Goal: Transaction & Acquisition: Book appointment/travel/reservation

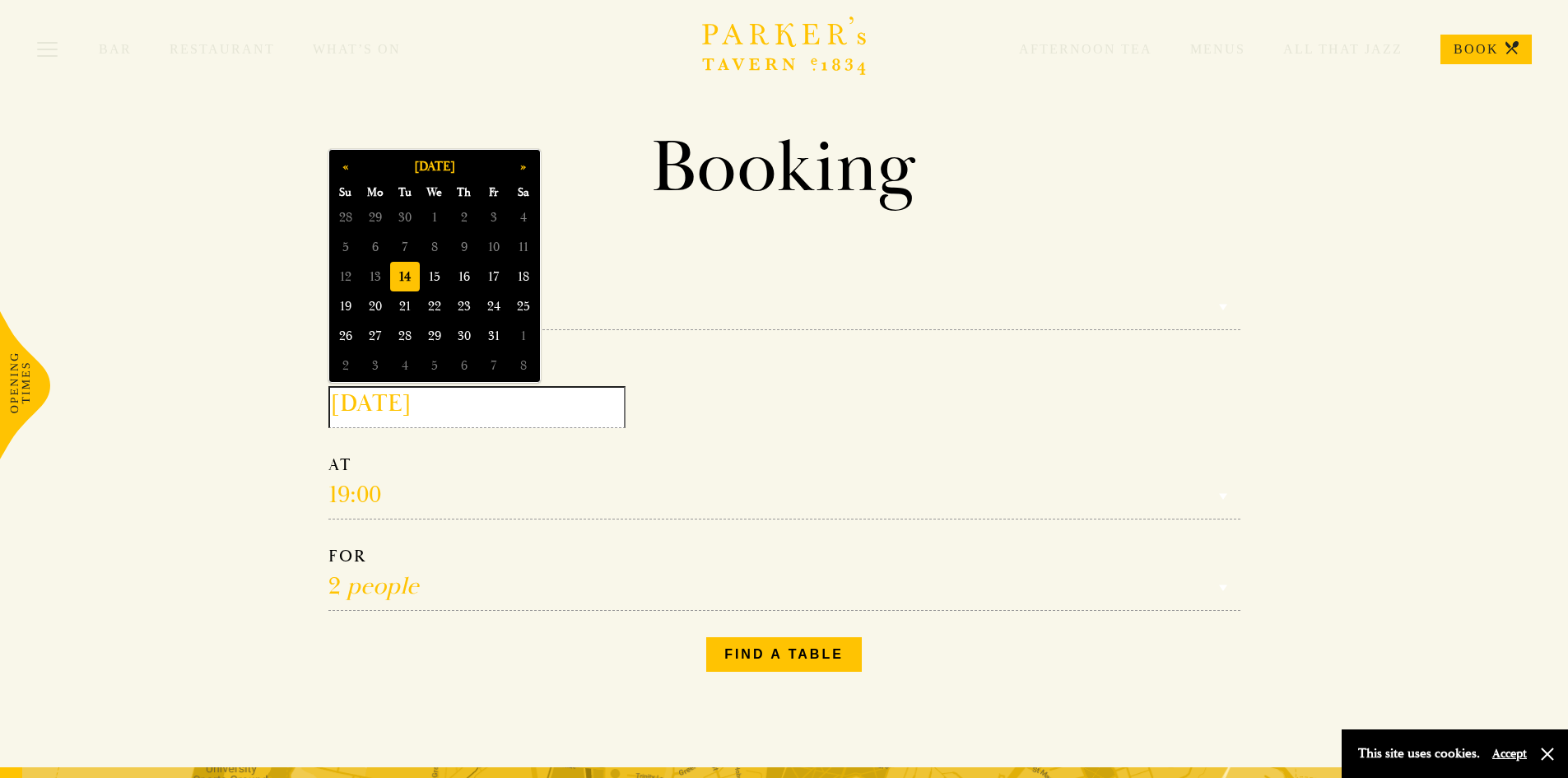
click at [550, 417] on input "[DATE]" at bounding box center [477, 407] width 297 height 42
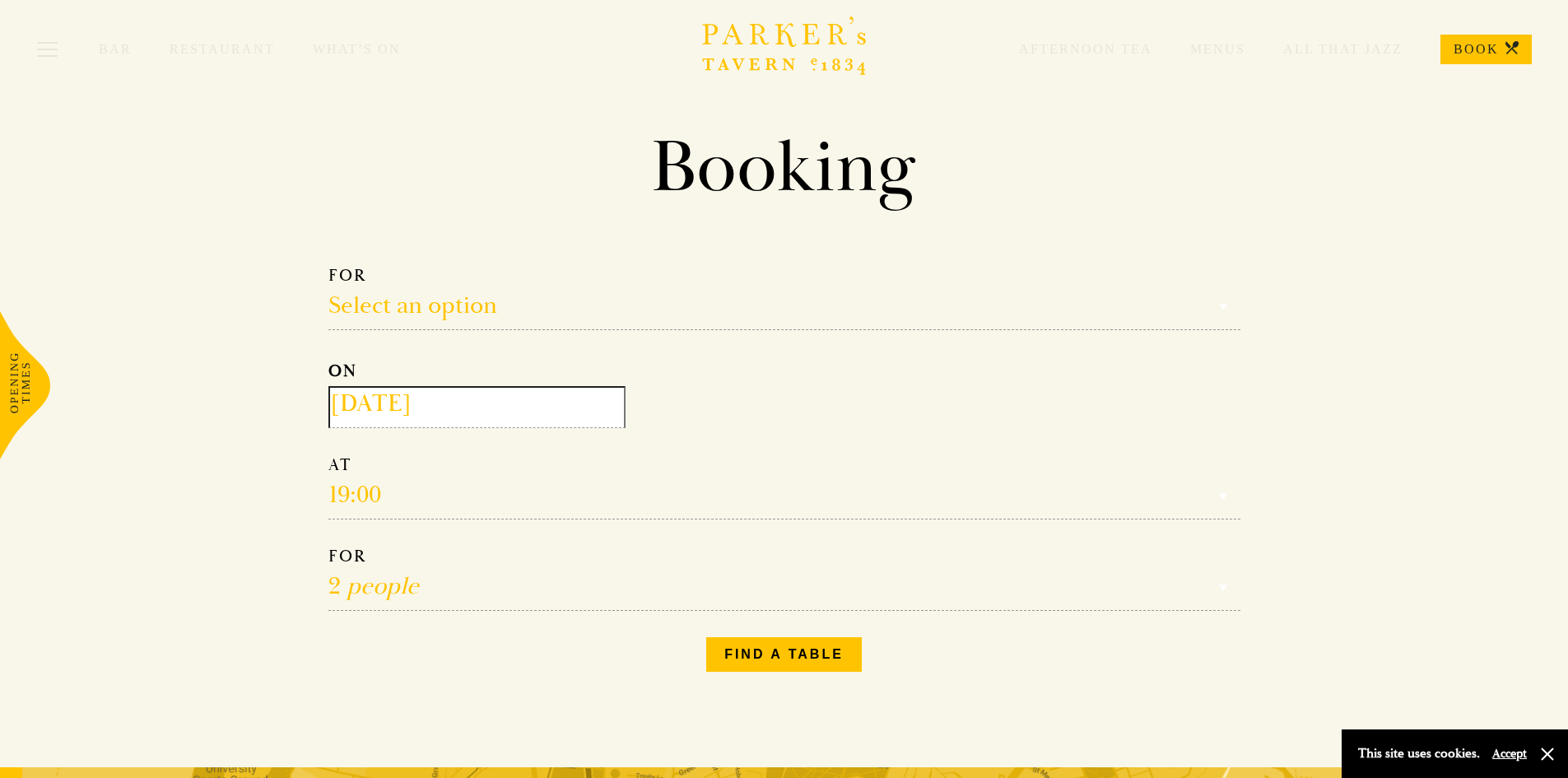
click at [886, 287] on select "Select an option Lunch Dinner Afternoon Tea" at bounding box center [784, 297] width 912 height 65
select select "134868"
click at [328, 265] on select "Select an option Lunch Dinner Afternoon Tea" at bounding box center [784, 297] width 912 height 65
click at [495, 405] on input "2025-10-14" at bounding box center [477, 407] width 297 height 42
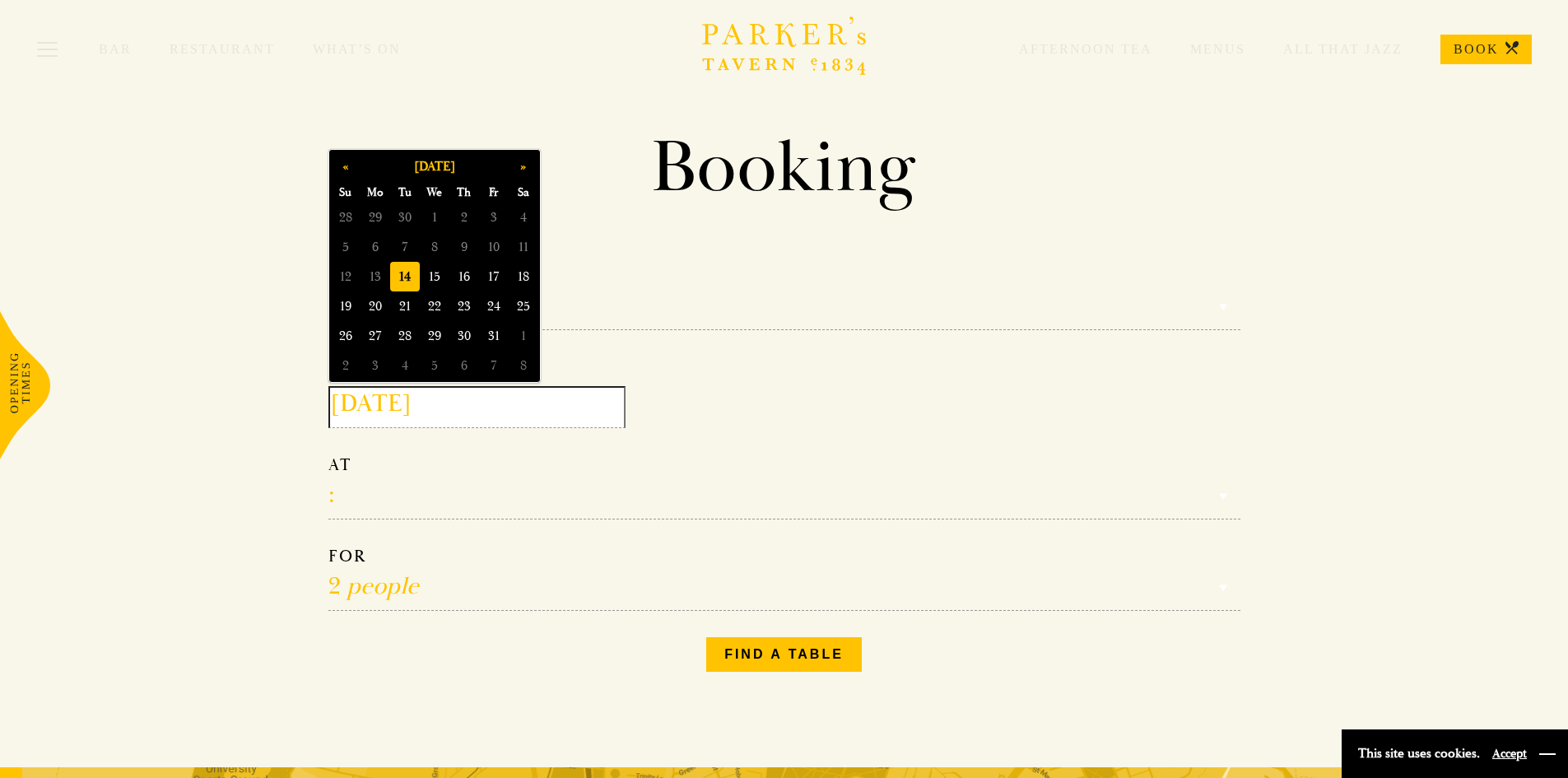
click at [1543, 752] on button "button" at bounding box center [1548, 754] width 17 height 17
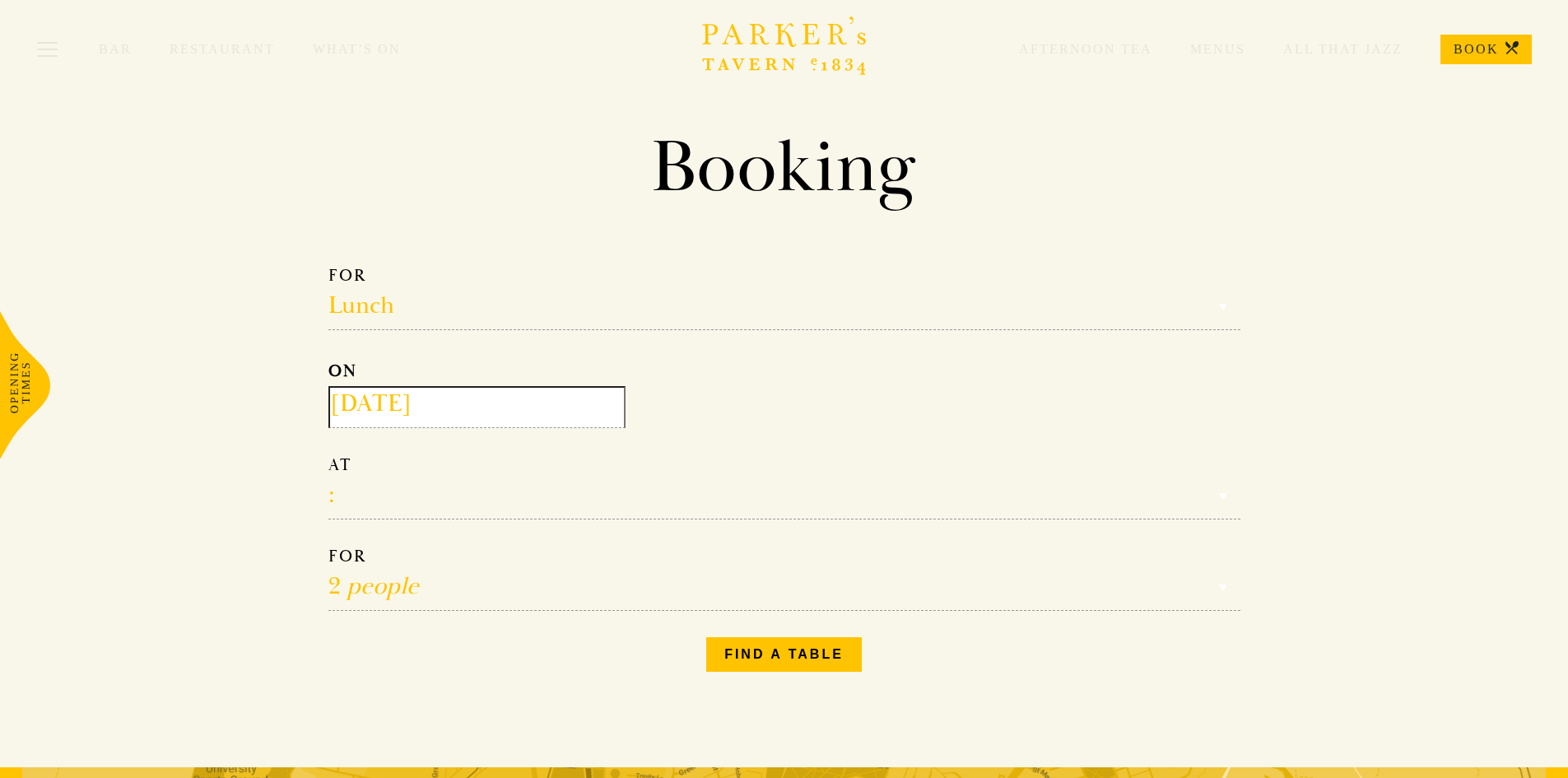
click at [821, 40] on icon "Brasserie Restaurant Cambridge | Parker's Tavern Cambridge Parker's Tavern is a…" at bounding box center [785, 45] width 165 height 58
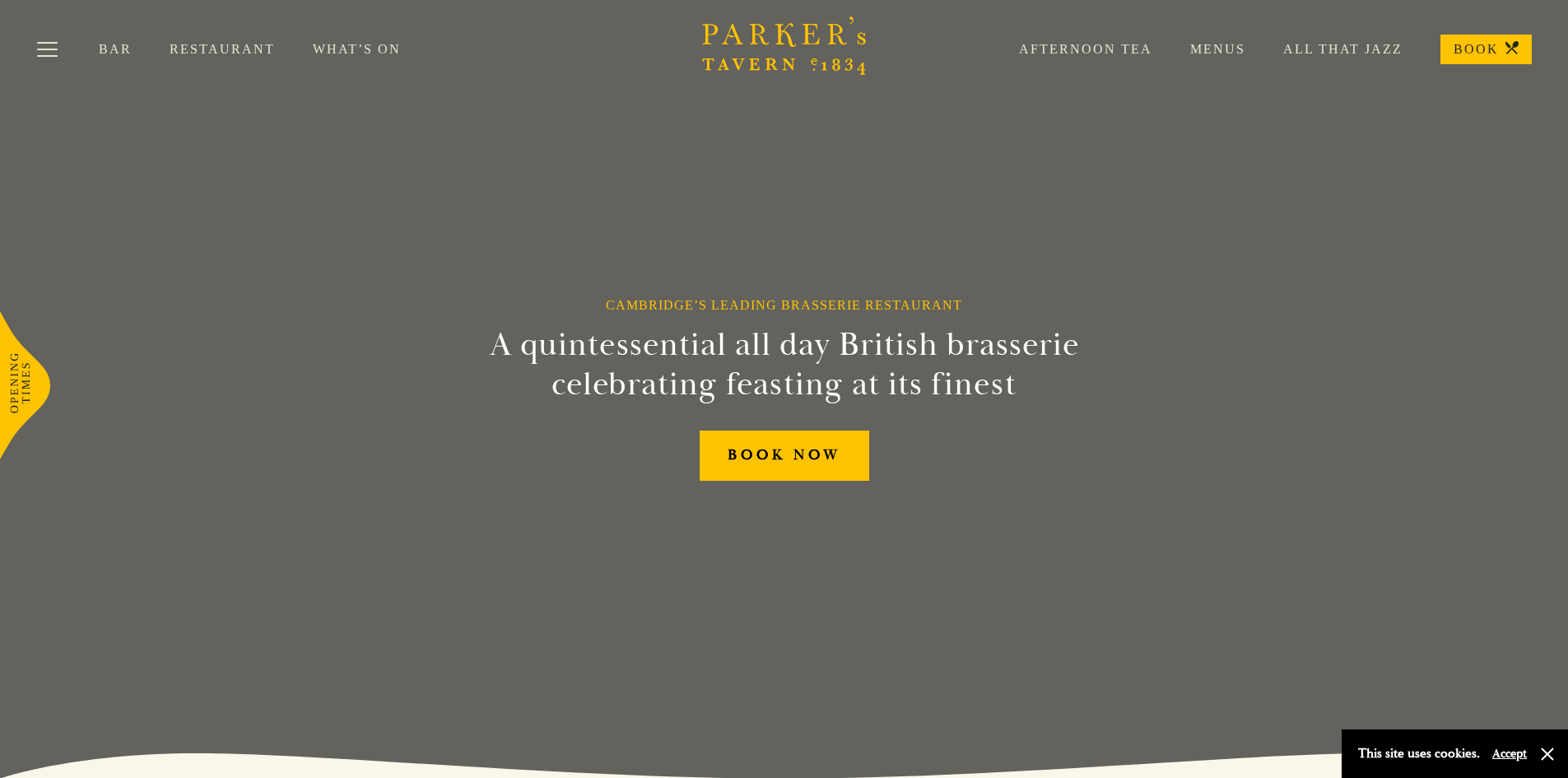
click at [1475, 54] on link "BOOK" at bounding box center [1486, 49] width 92 height 29
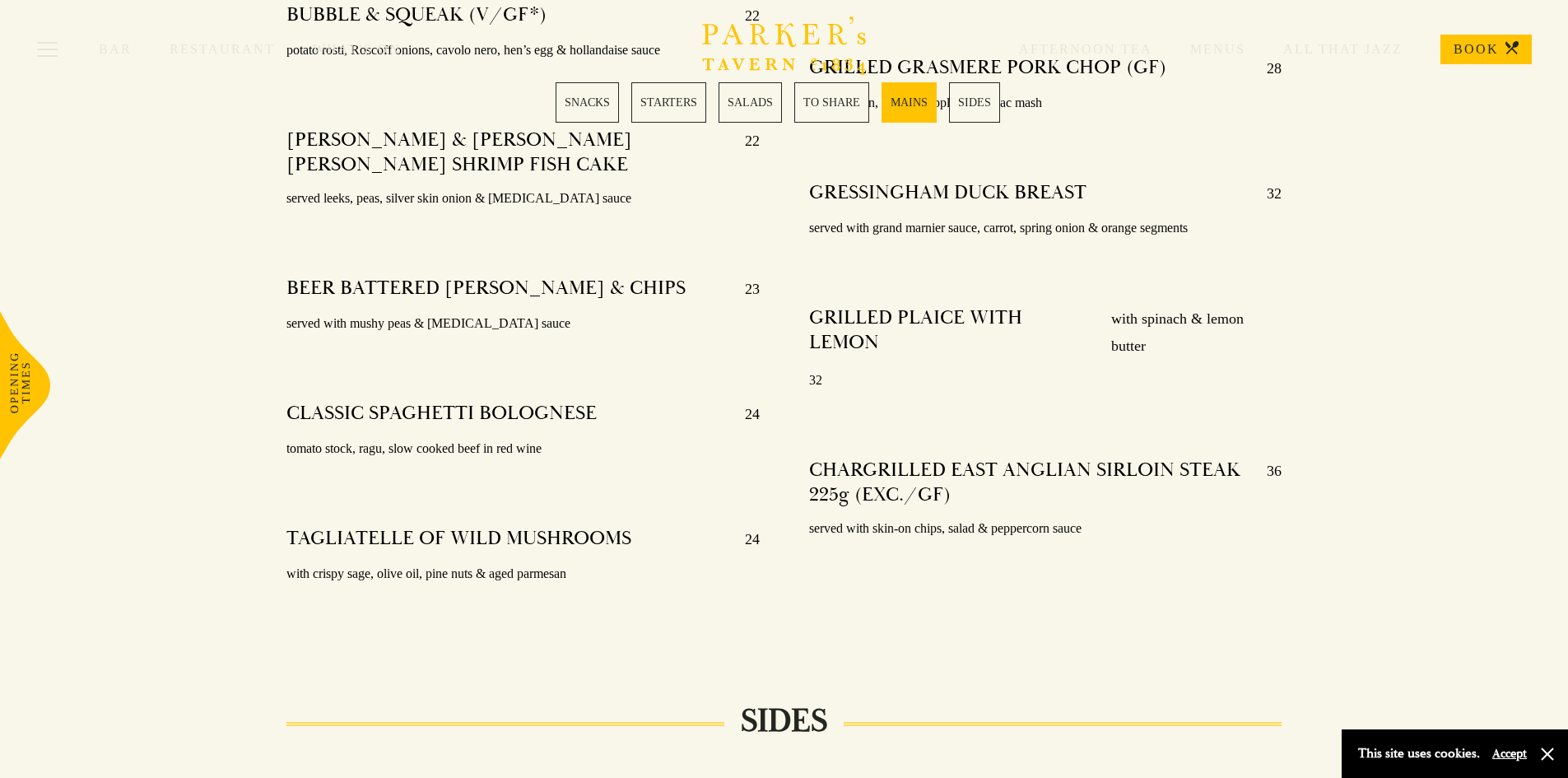
scroll to position [3384, 0]
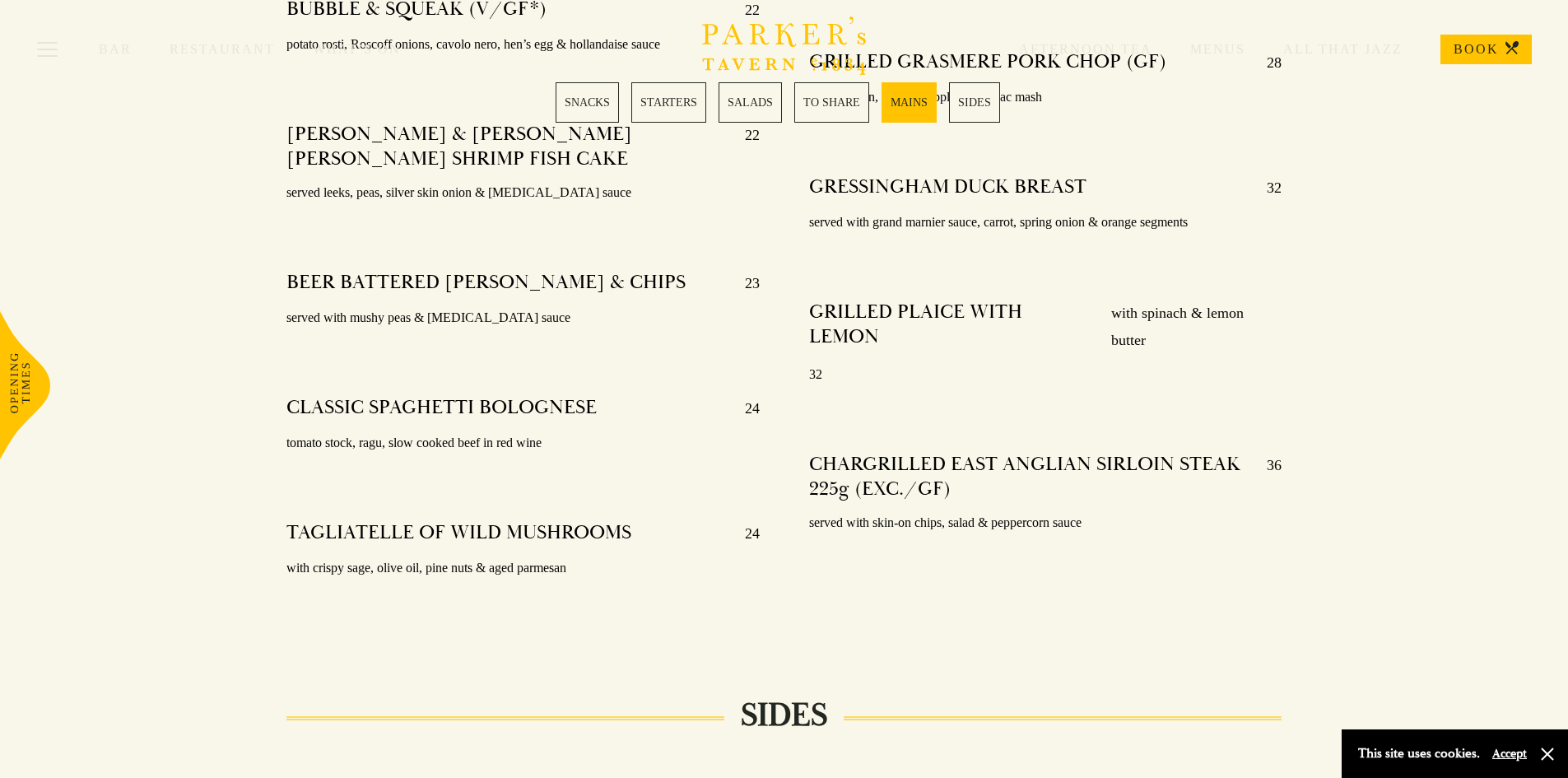
drag, startPoint x: 1571, startPoint y: 104, endPoint x: 1571, endPoint y: 561, distance: 457.0
